Goal: Task Accomplishment & Management: Manage account settings

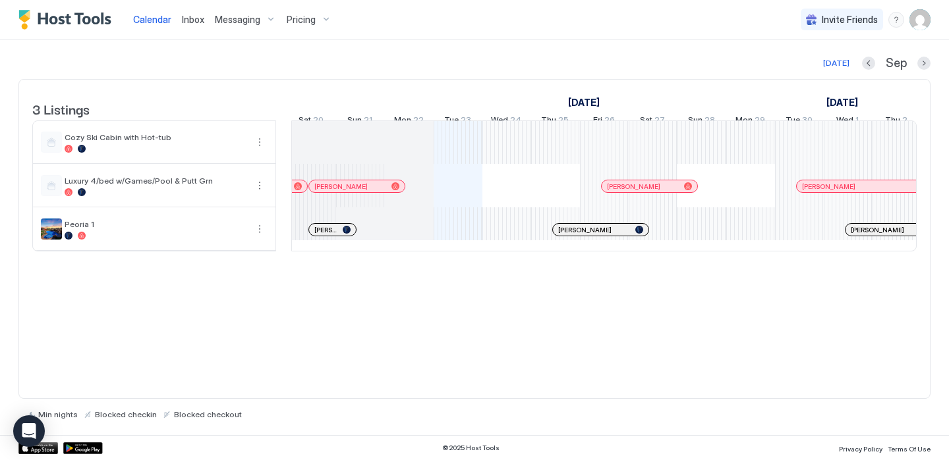
scroll to position [0, 628]
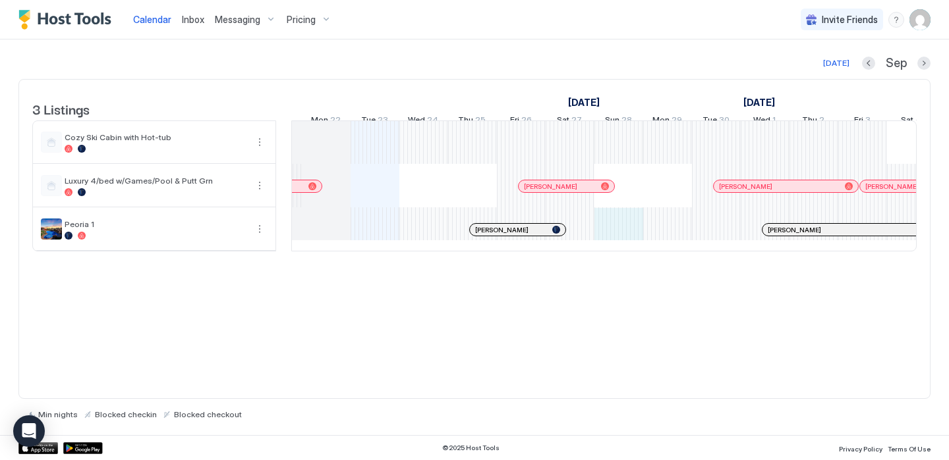
click at [613, 238] on div "[PERSON_NAME] [PERSON_NAME] [PERSON_NAME] [PERSON_NAME] [PERSON_NAME] [PERSON_N…" at bounding box center [911, 186] width 2584 height 130
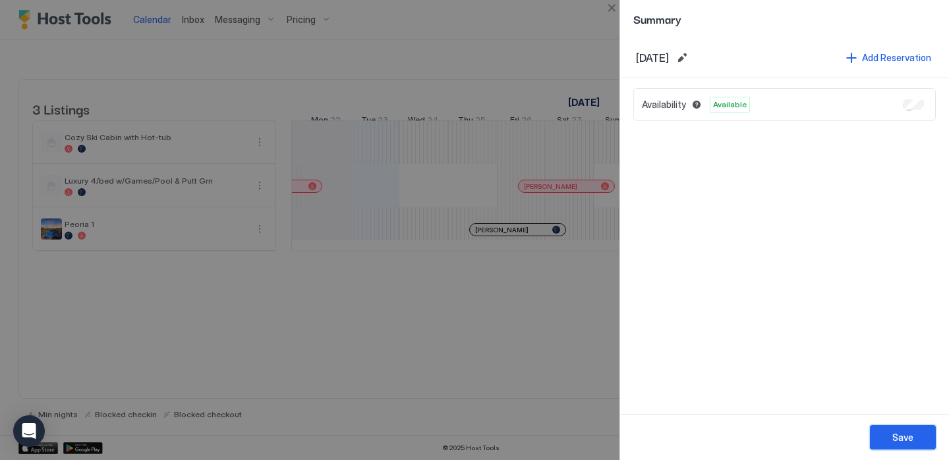
click at [904, 436] on div "Save" at bounding box center [902, 438] width 21 height 14
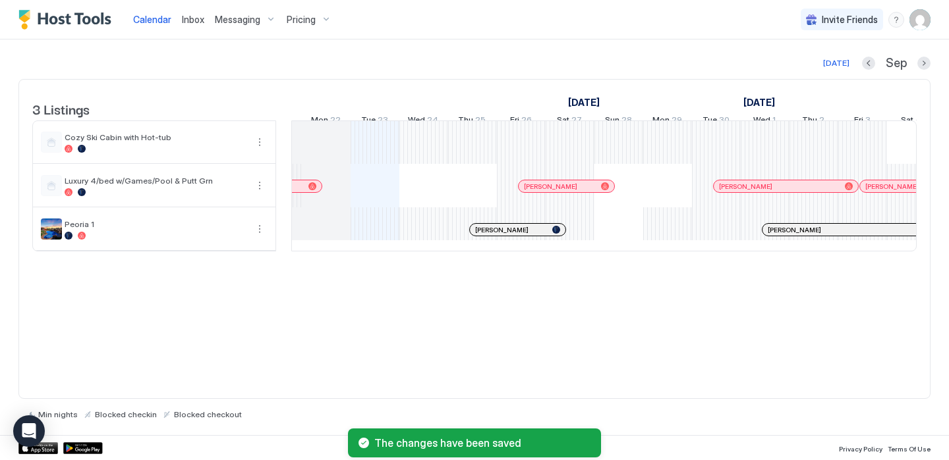
click at [665, 242] on div "[PERSON_NAME] [PERSON_NAME] [PERSON_NAME] [PERSON_NAME] [PERSON_NAME] [PERSON_N…" at bounding box center [911, 186] width 2584 height 130
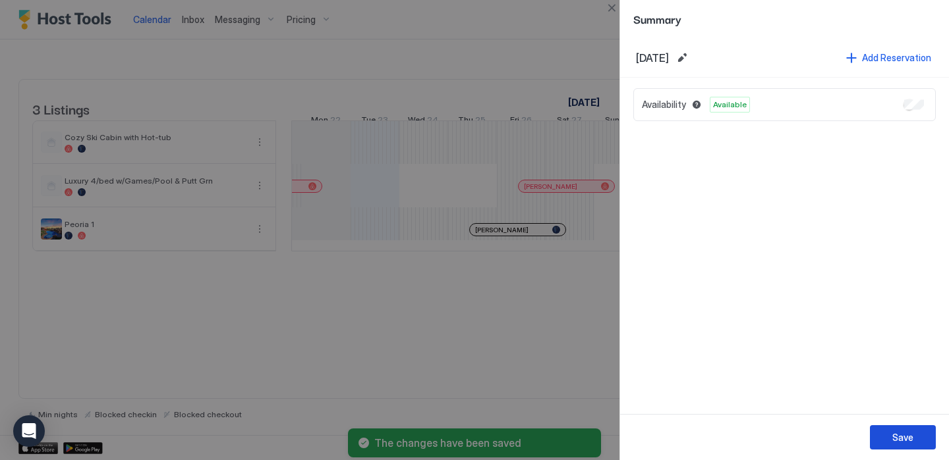
click at [902, 437] on div "Save" at bounding box center [902, 438] width 21 height 14
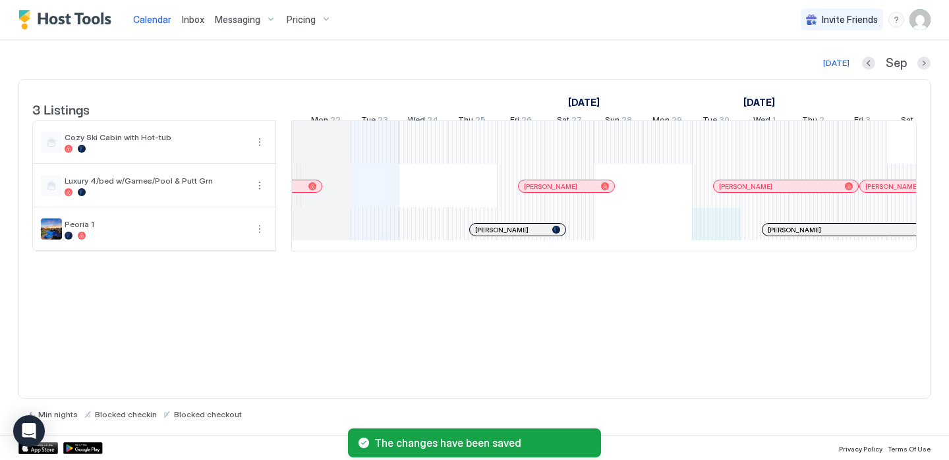
click at [715, 240] on div "[PERSON_NAME] [PERSON_NAME] [PERSON_NAME] [PERSON_NAME] [PERSON_NAME] [PERSON_N…" at bounding box center [911, 186] width 2584 height 130
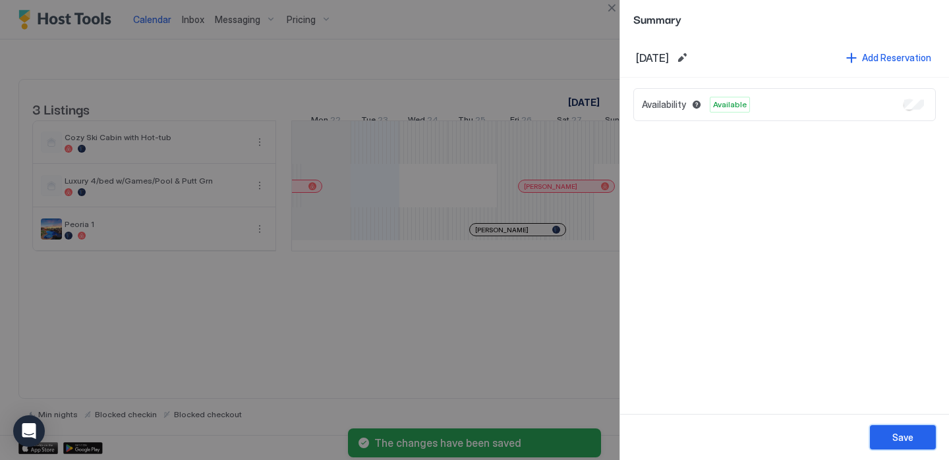
click at [902, 443] on div "Save" at bounding box center [902, 438] width 21 height 14
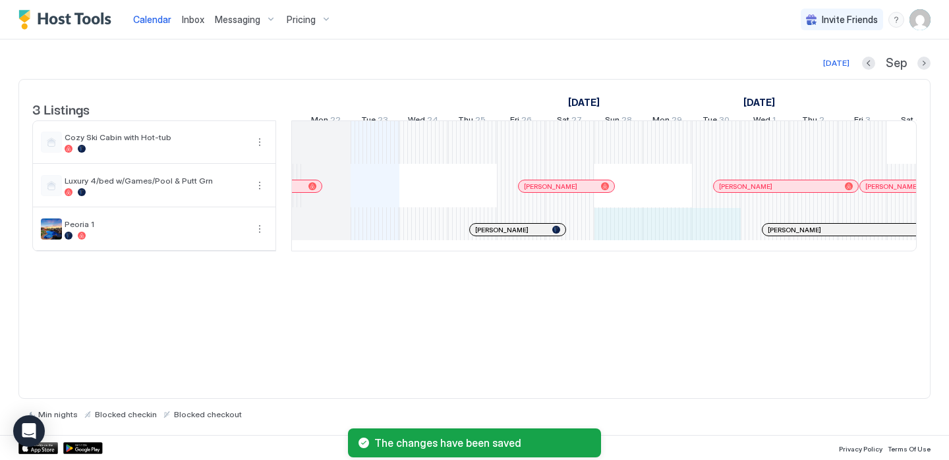
drag, startPoint x: 703, startPoint y: 231, endPoint x: 628, endPoint y: 231, distance: 75.1
click at [628, 231] on div "[PERSON_NAME] [PERSON_NAME] [PERSON_NAME] [PERSON_NAME] [PERSON_NAME] [PERSON_N…" at bounding box center [911, 186] width 2584 height 130
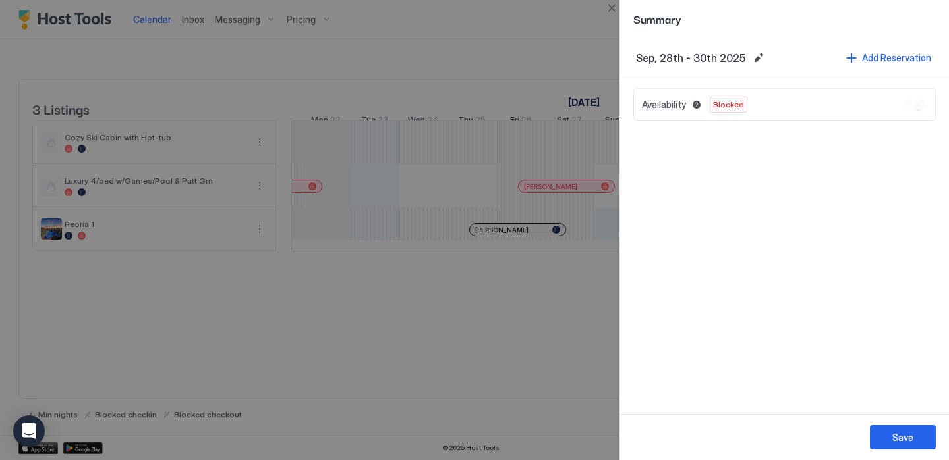
click at [515, 364] on div at bounding box center [474, 230] width 949 height 460
click at [893, 435] on div "Save" at bounding box center [902, 438] width 21 height 14
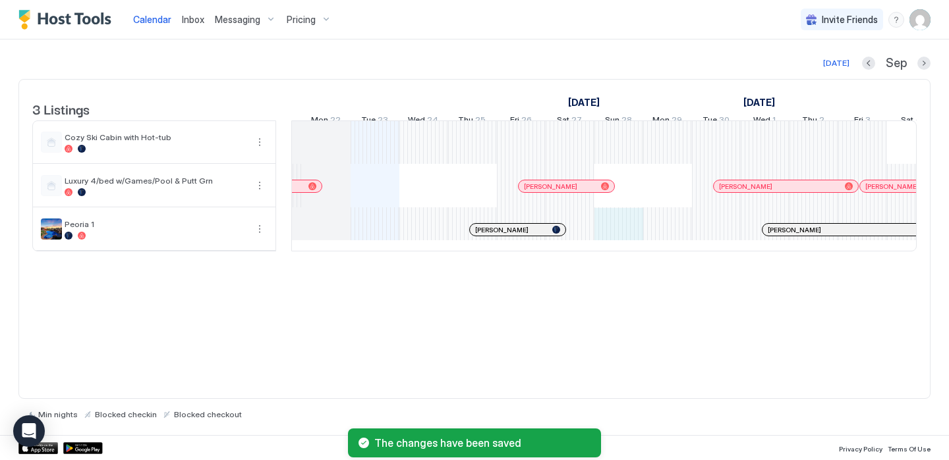
click at [622, 234] on div "[PERSON_NAME] [PERSON_NAME] [PERSON_NAME] [PERSON_NAME] [PERSON_NAME] [PERSON_N…" at bounding box center [911, 186] width 2584 height 130
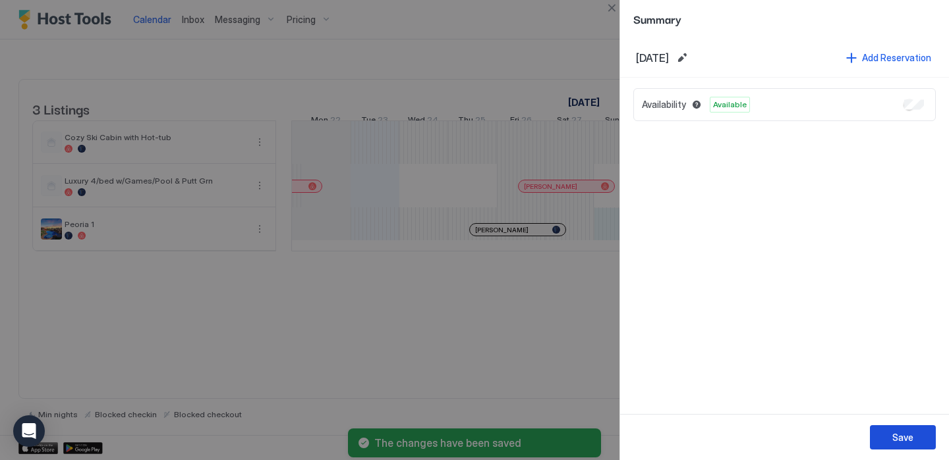
click at [899, 440] on div "Save" at bounding box center [902, 438] width 21 height 14
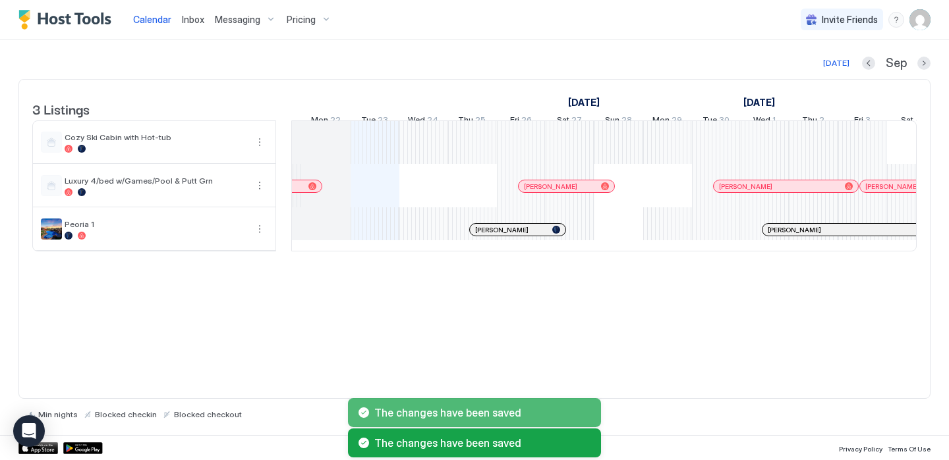
click at [673, 245] on div "[PERSON_NAME] [PERSON_NAME] [PERSON_NAME] [PERSON_NAME] [PERSON_NAME] [PERSON_N…" at bounding box center [911, 186] width 2584 height 130
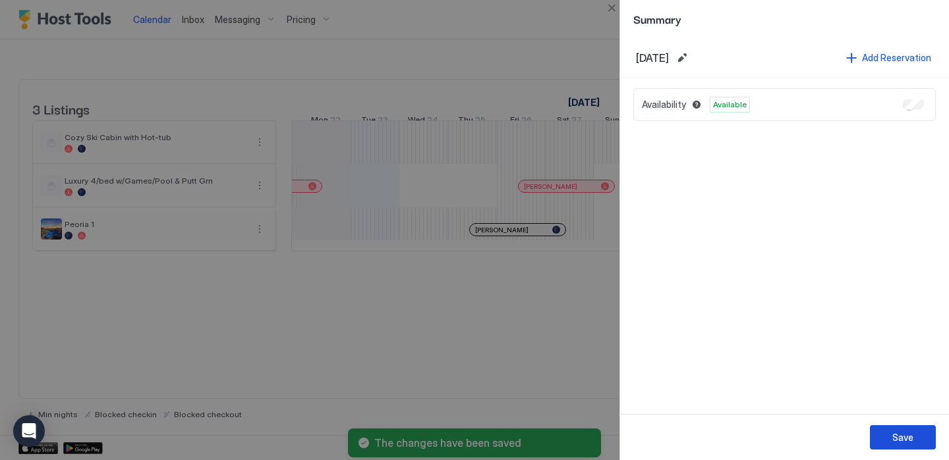
click at [893, 432] on div "Save" at bounding box center [902, 438] width 21 height 14
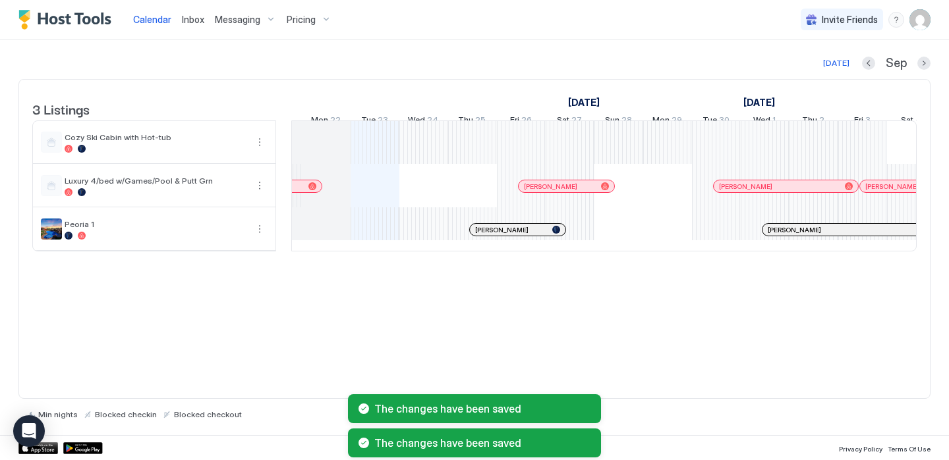
click at [723, 236] on div "[PERSON_NAME] [PERSON_NAME] [PERSON_NAME] [PERSON_NAME] [PERSON_NAME] [PERSON_N…" at bounding box center [911, 186] width 2584 height 130
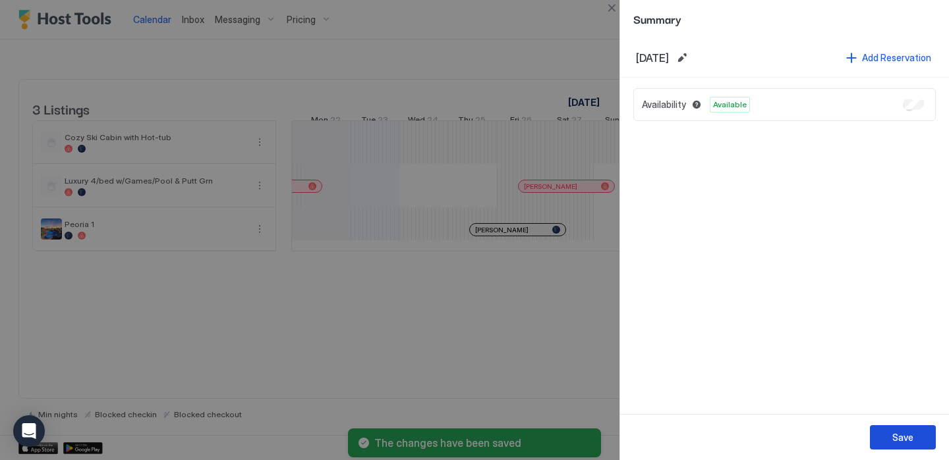
click at [895, 437] on div "Save" at bounding box center [902, 438] width 21 height 14
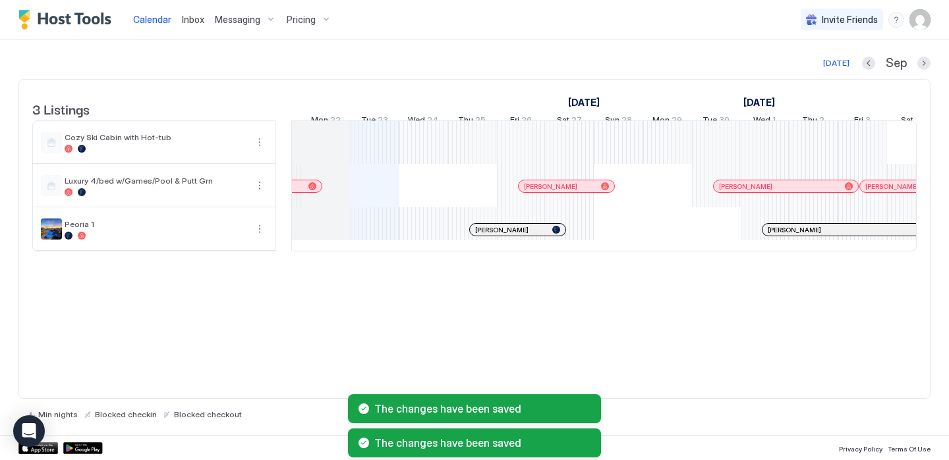
click at [750, 251] on div at bounding box center [764, 229] width 49 height 43
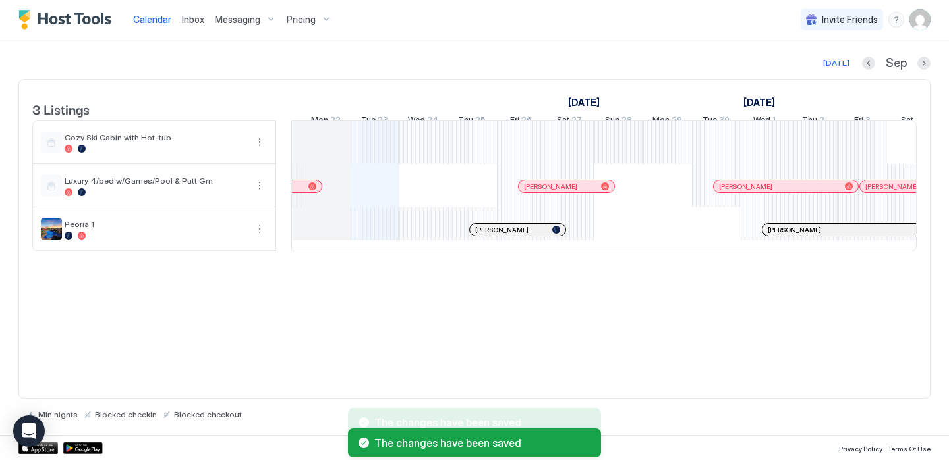
click at [749, 235] on div at bounding box center [764, 229] width 49 height 43
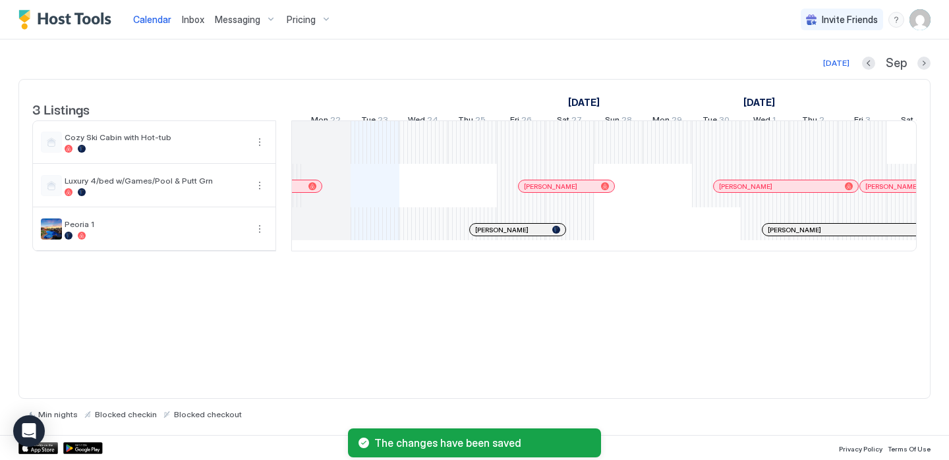
click at [774, 235] on div at bounding box center [774, 230] width 11 height 11
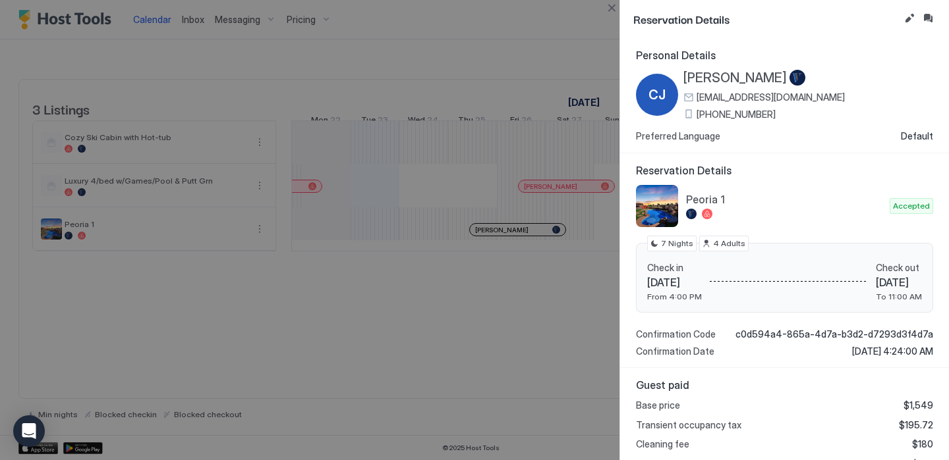
click at [539, 50] on div at bounding box center [474, 230] width 949 height 460
click at [910, 18] on button "Edit reservation" at bounding box center [909, 19] width 16 height 16
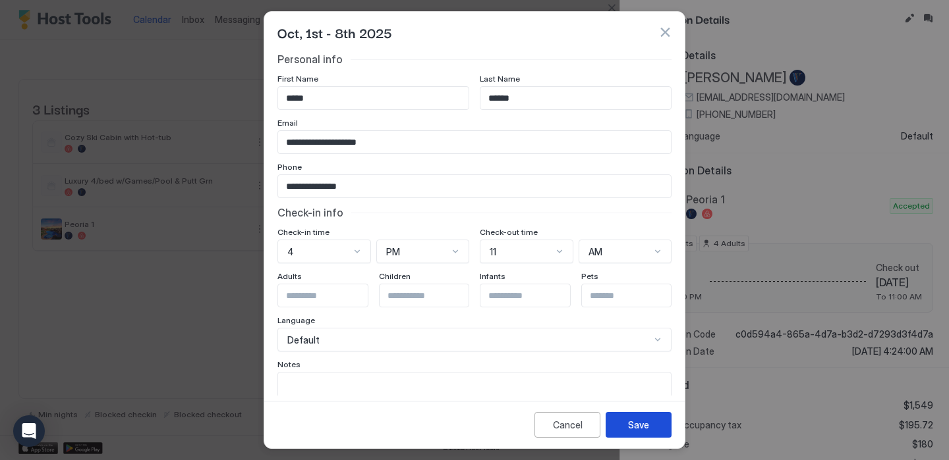
click at [633, 428] on div "Save" at bounding box center [638, 425] width 21 height 14
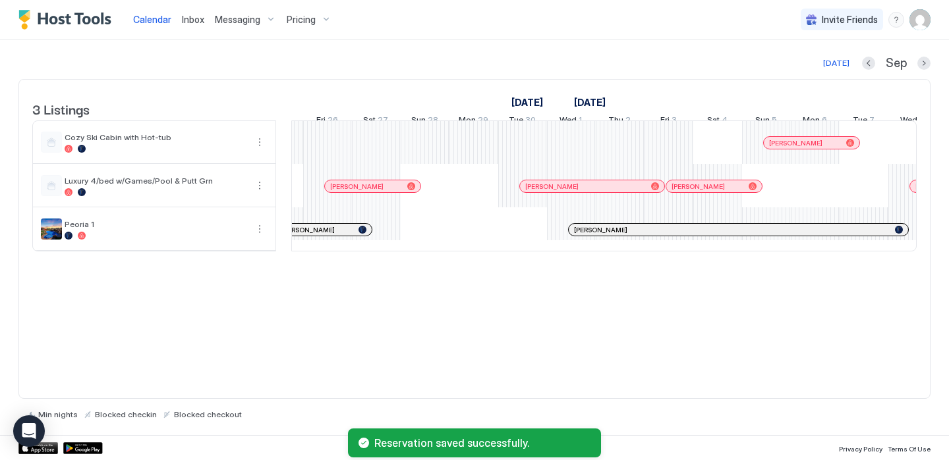
scroll to position [0, 914]
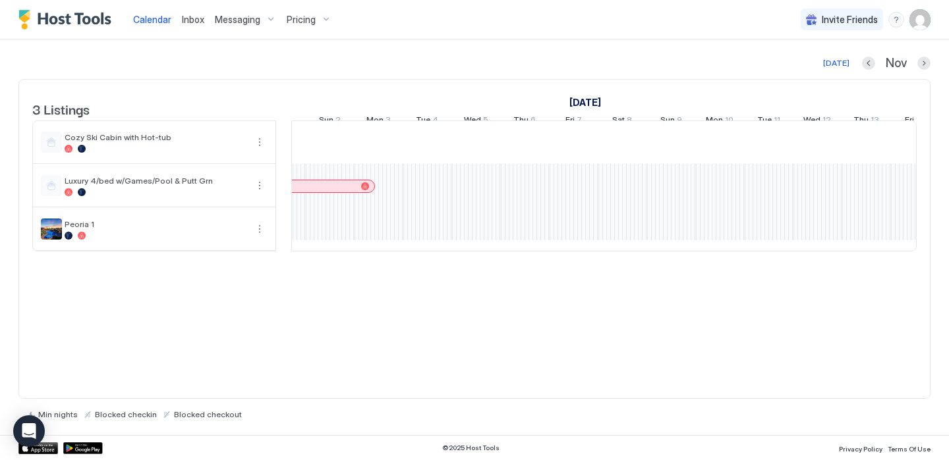
click at [618, 312] on div "3 Listings [DATE] [DATE] [DATE] Sun 28 Mon 29 Tue 30 Wed 1 Thu 2 Fri 3 Sat 4 Su…" at bounding box center [474, 239] width 912 height 320
